Goal: Information Seeking & Learning: Learn about a topic

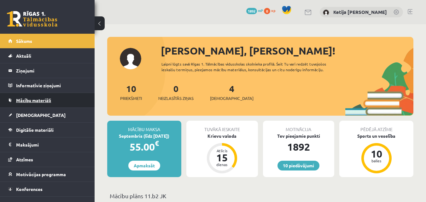
click at [53, 98] on link "Mācību materiāli" at bounding box center [47, 100] width 79 height 15
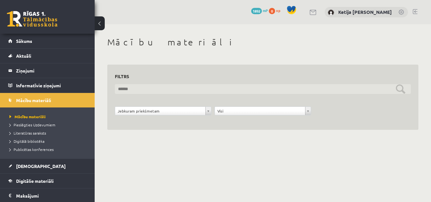
click at [317, 87] on input "text" at bounding box center [263, 89] width 296 height 10
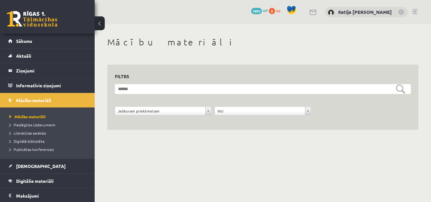
click at [323, 62] on div "**********" at bounding box center [262, 93] width 311 height 73
click at [417, 11] on div "10 Dāvanas 1892 mP 0 xp Ketija Nikola Kmeta" at bounding box center [263, 12] width 336 height 24
click at [414, 10] on link at bounding box center [414, 11] width 5 height 5
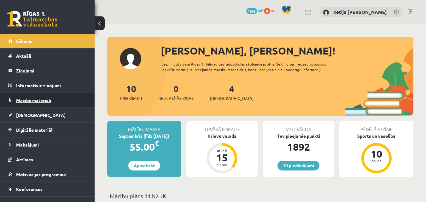
click at [32, 99] on span "Mācību materiāli" at bounding box center [33, 100] width 35 height 6
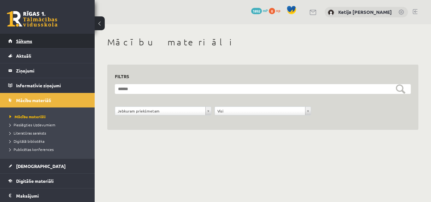
click at [29, 38] on span "Sākums" at bounding box center [24, 41] width 16 height 6
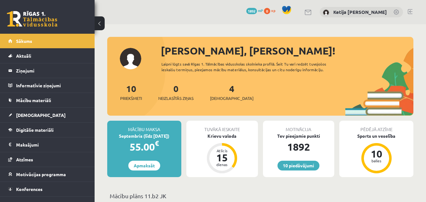
click at [408, 12] on link at bounding box center [410, 11] width 5 height 5
